Goal: Navigation & Orientation: Find specific page/section

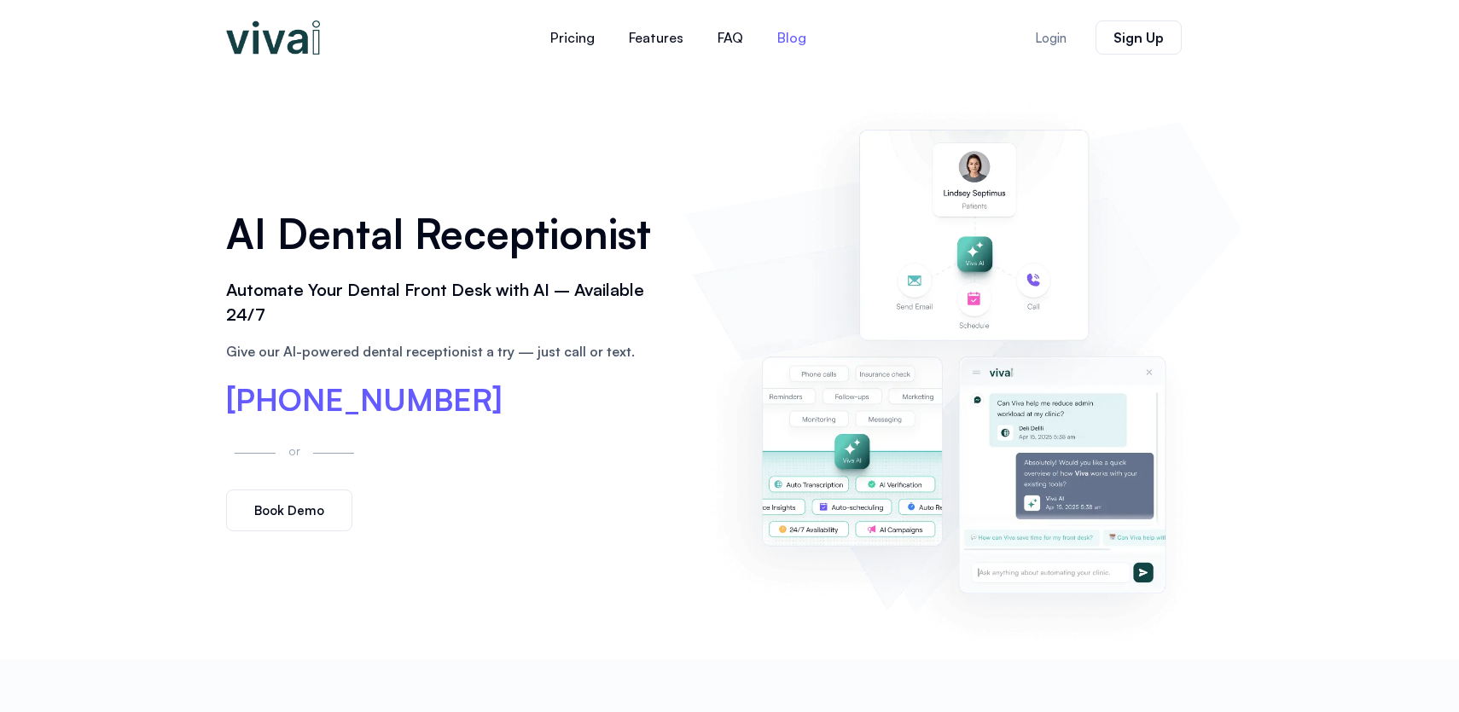
click at [783, 38] on link "Blog" at bounding box center [791, 37] width 63 height 41
click at [810, 37] on link "Blog" at bounding box center [791, 37] width 63 height 41
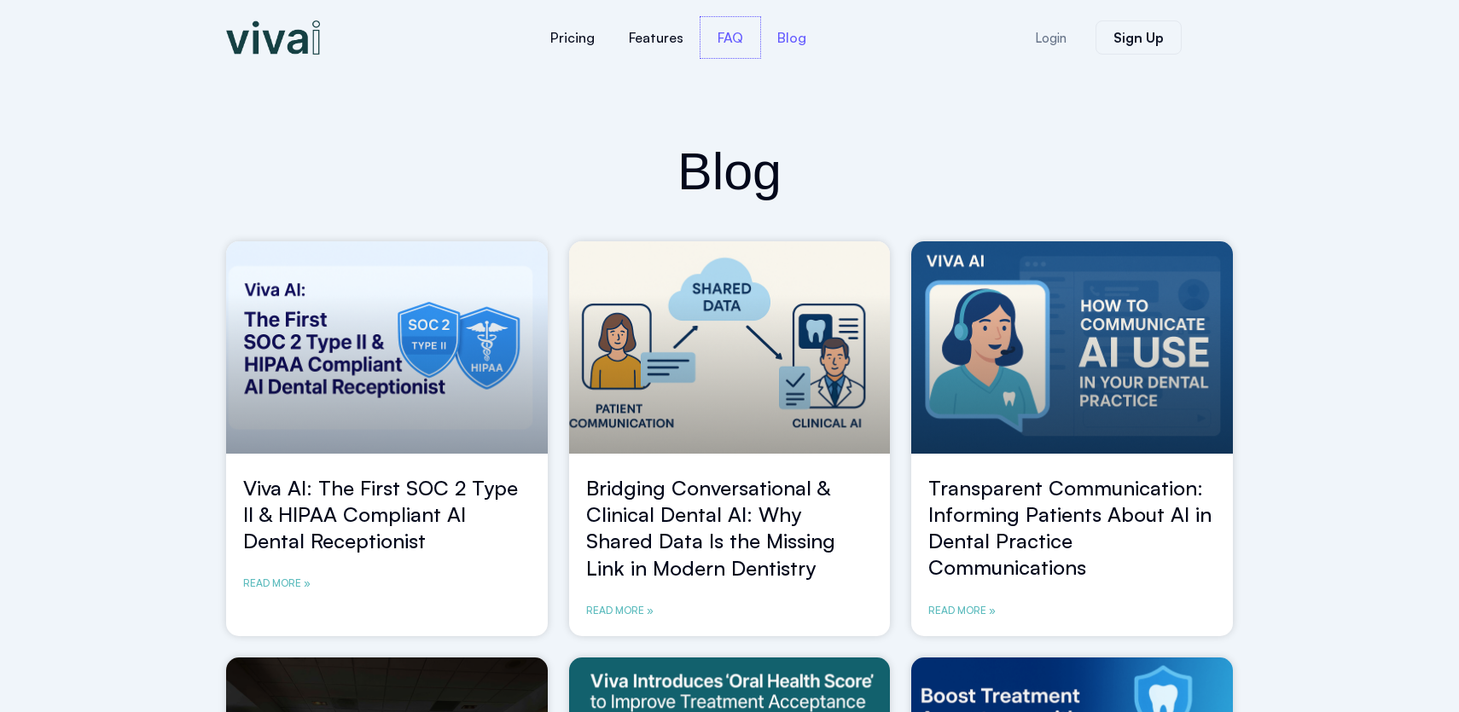
click at [729, 37] on link "FAQ" at bounding box center [730, 37] width 60 height 41
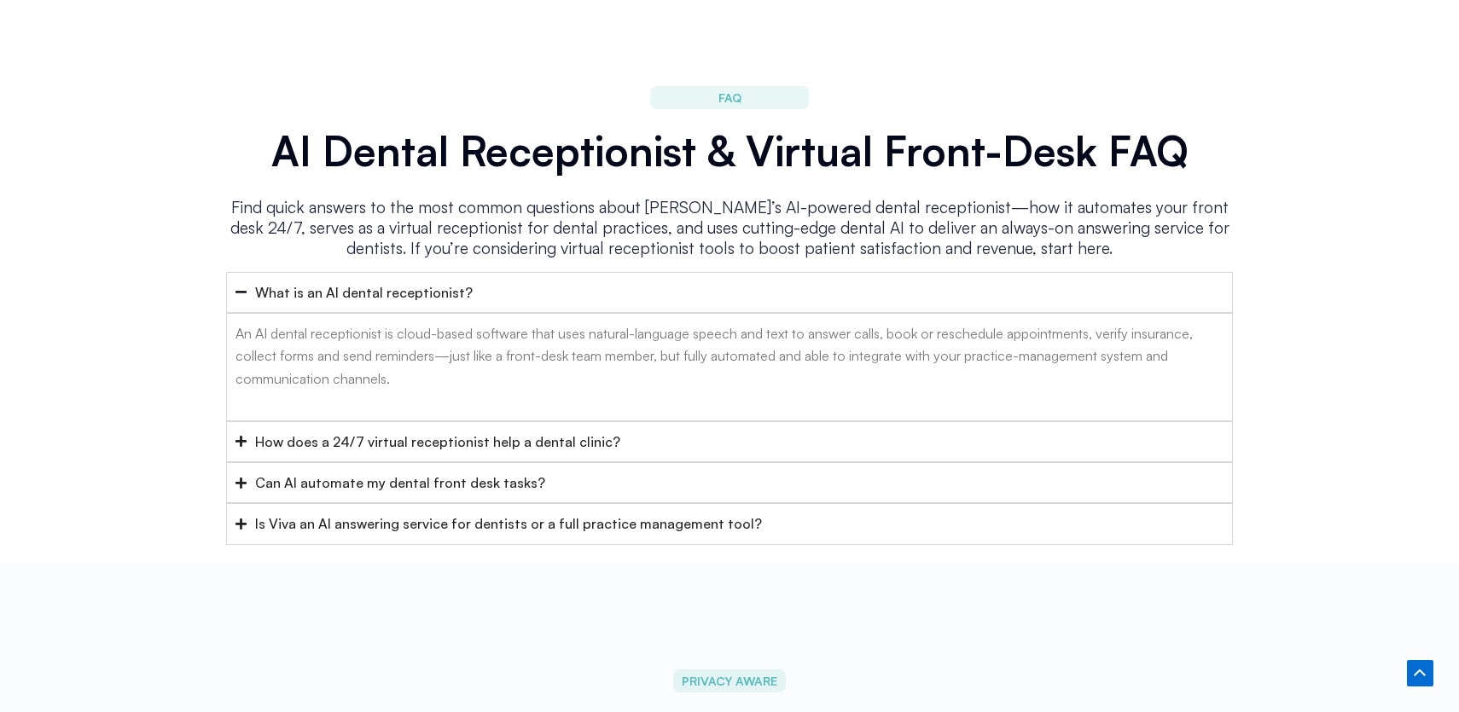
scroll to position [6797, 0]
